Goal: Task Accomplishment & Management: Use online tool/utility

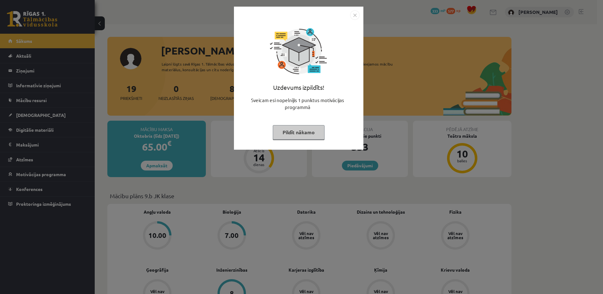
click at [289, 138] on button "Pildīt nākamo" at bounding box center [299, 132] width 52 height 15
